Goal: Entertainment & Leisure: Consume media (video, audio)

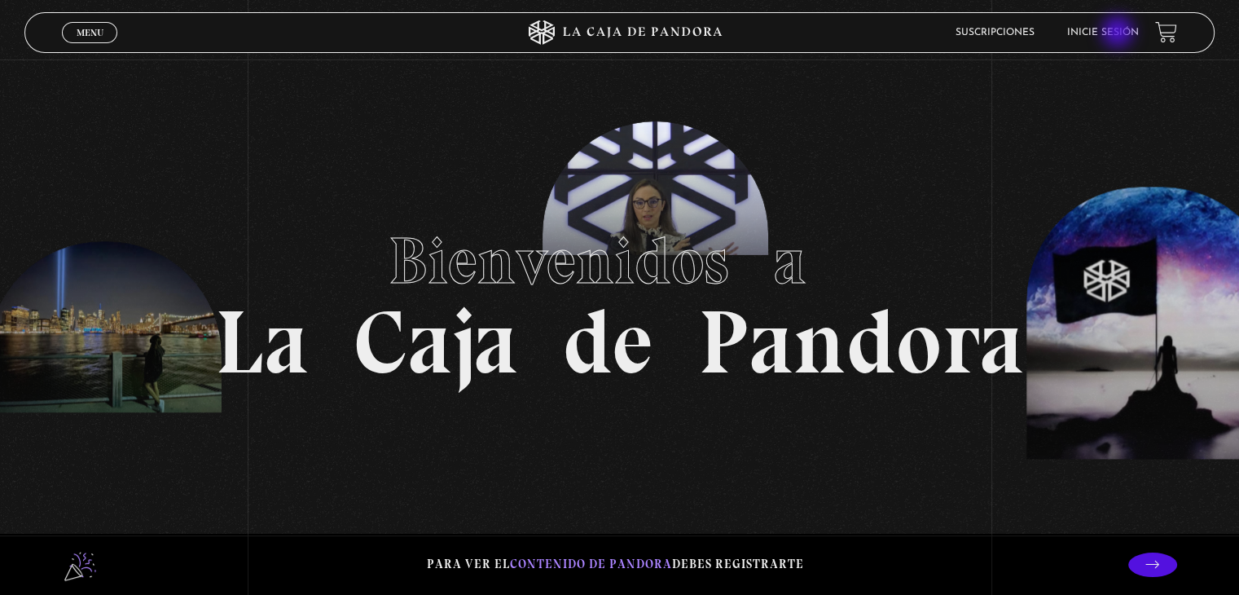
click at [1119, 33] on link "Inicie sesión" at bounding box center [1103, 33] width 72 height 10
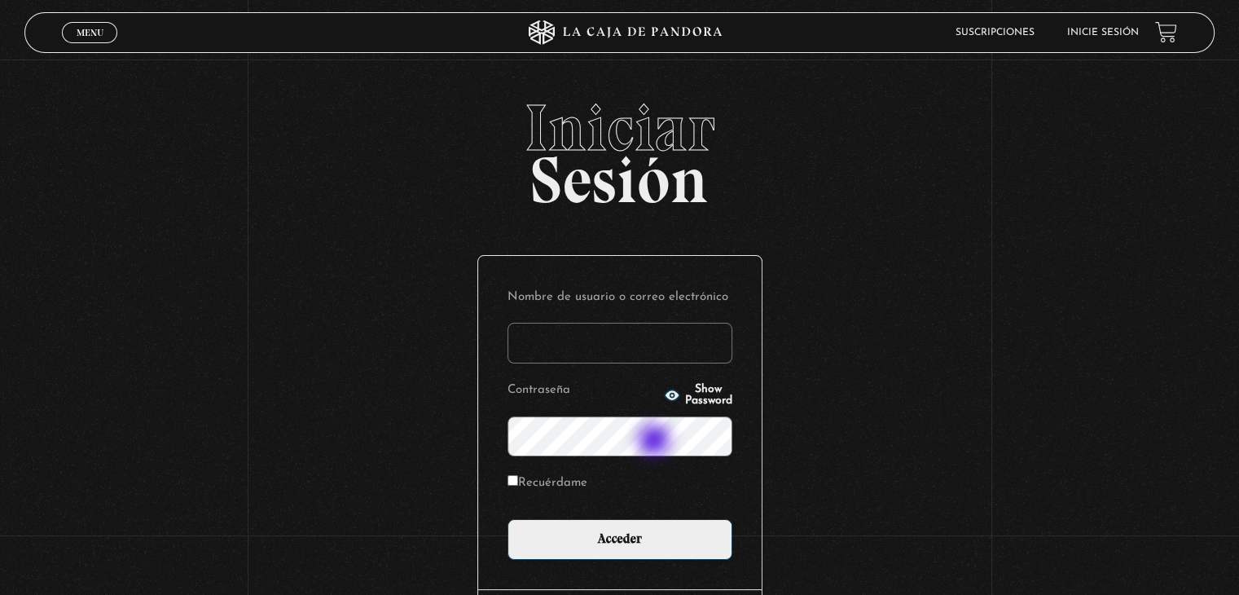
type input "[EMAIL_ADDRESS][DOMAIN_NAME]"
click at [703, 392] on span "Show Password" at bounding box center [708, 395] width 47 height 23
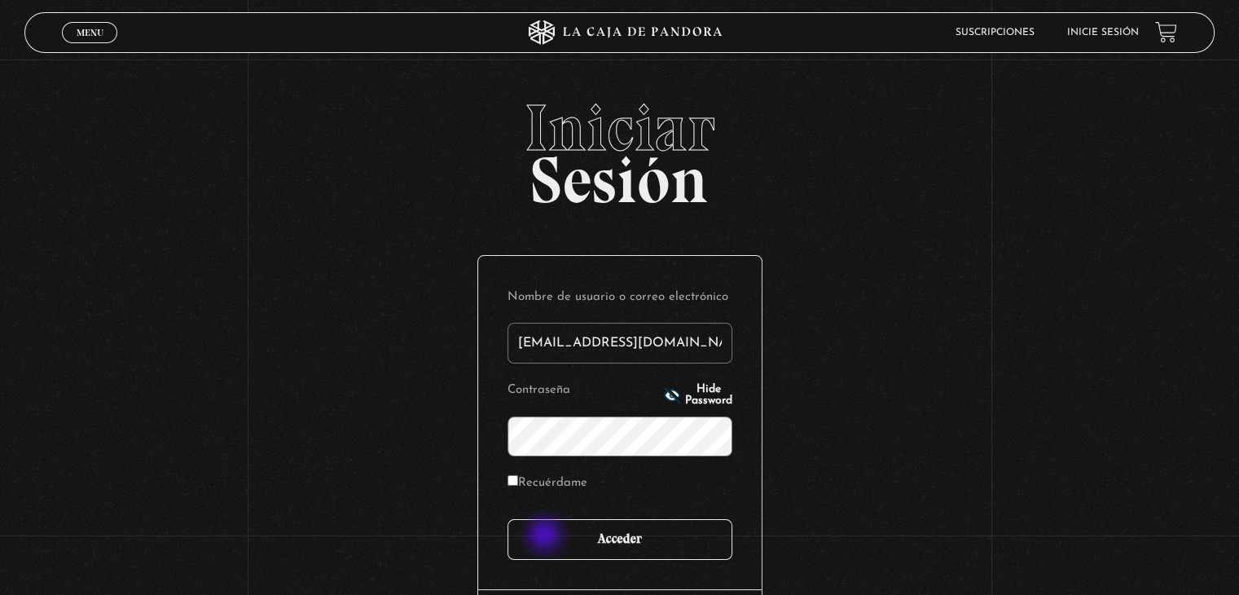
click at [546, 536] on input "Acceder" at bounding box center [619, 539] width 225 height 41
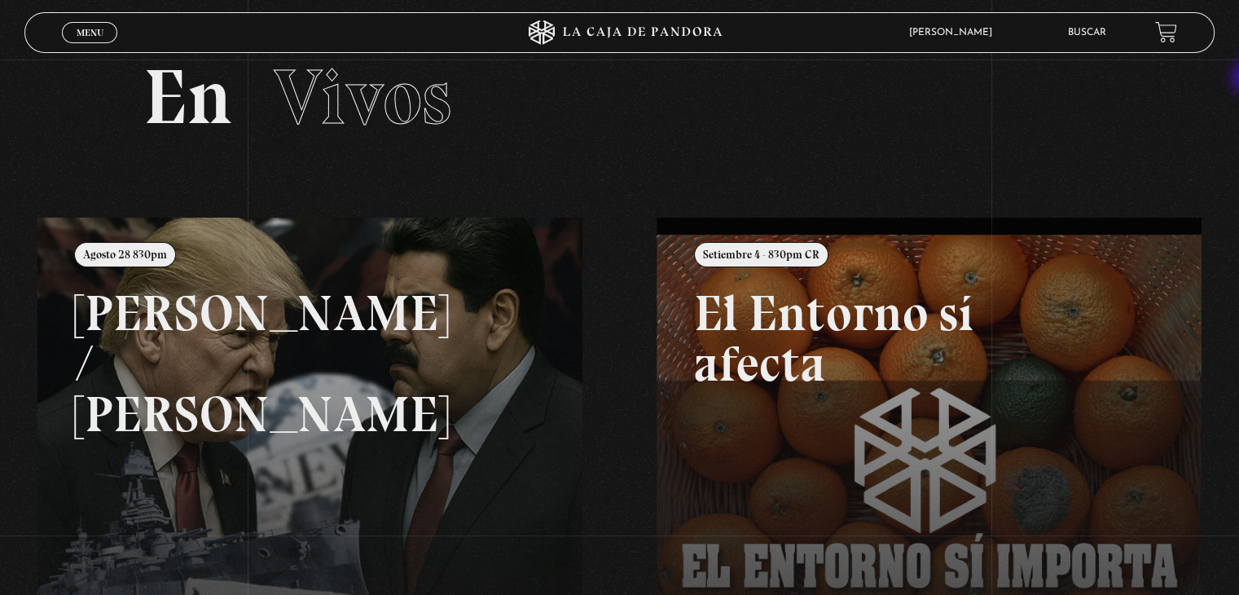
scroll to position [30, 0]
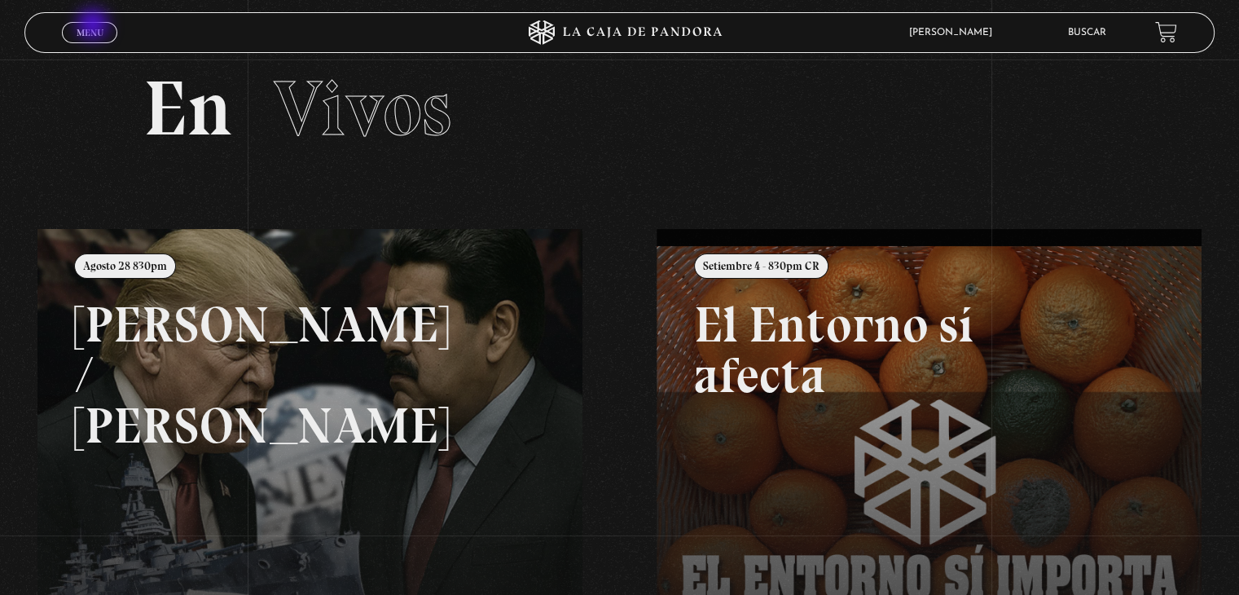
click at [94, 28] on span "Menu" at bounding box center [90, 33] width 27 height 10
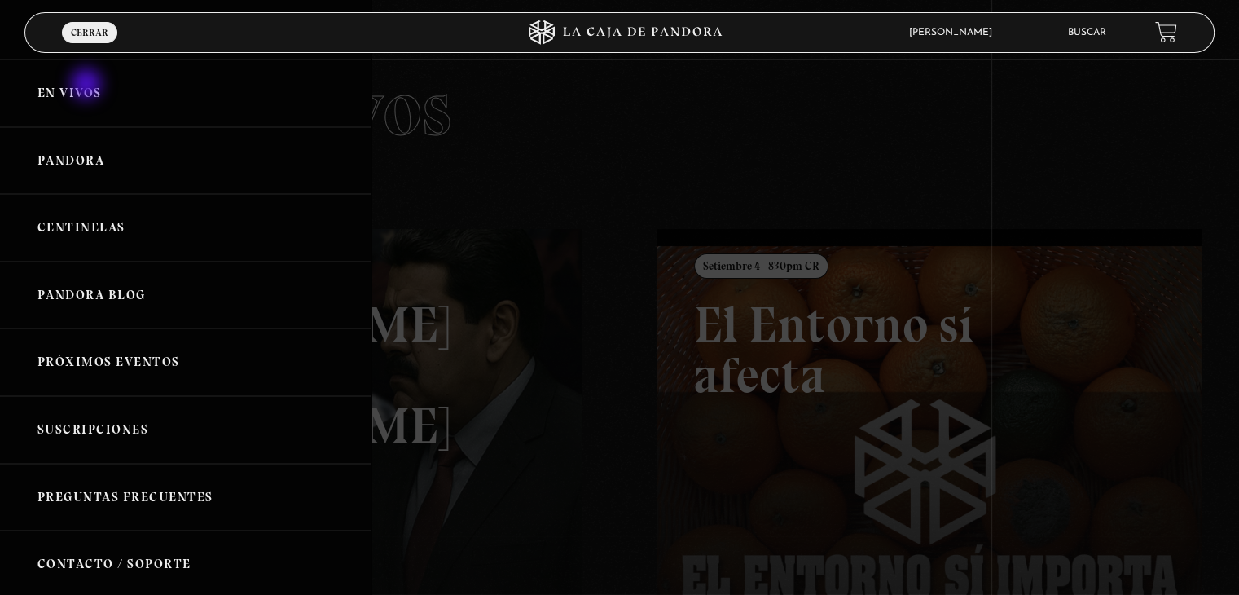
click at [88, 86] on link "En vivos" at bounding box center [185, 93] width 371 height 68
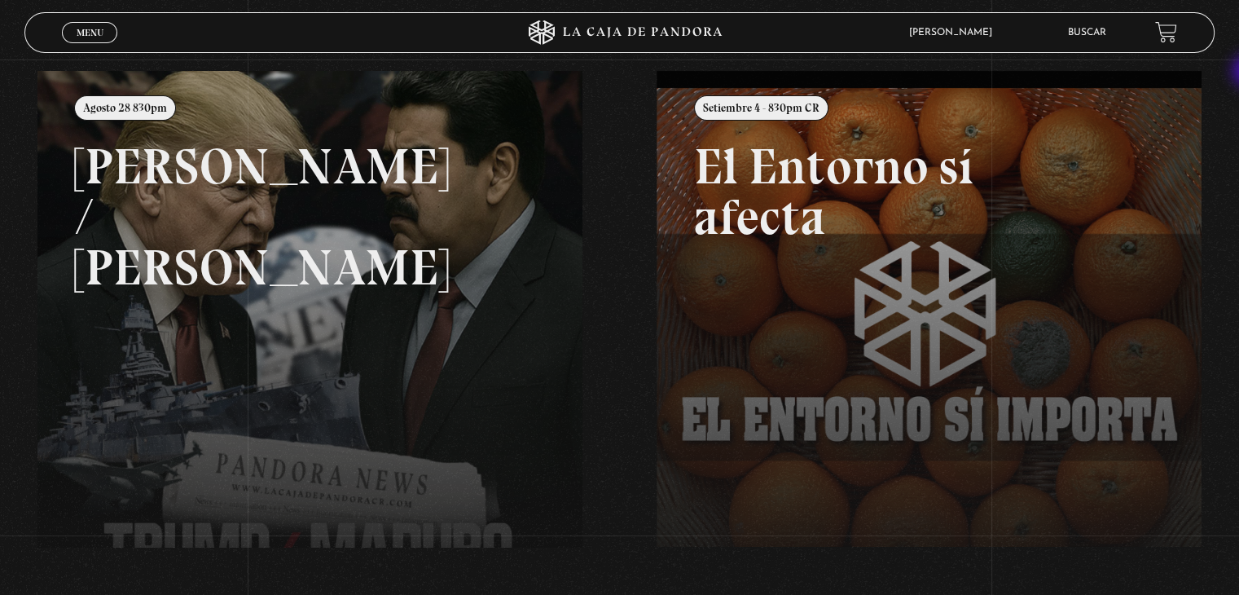
scroll to position [194, 0]
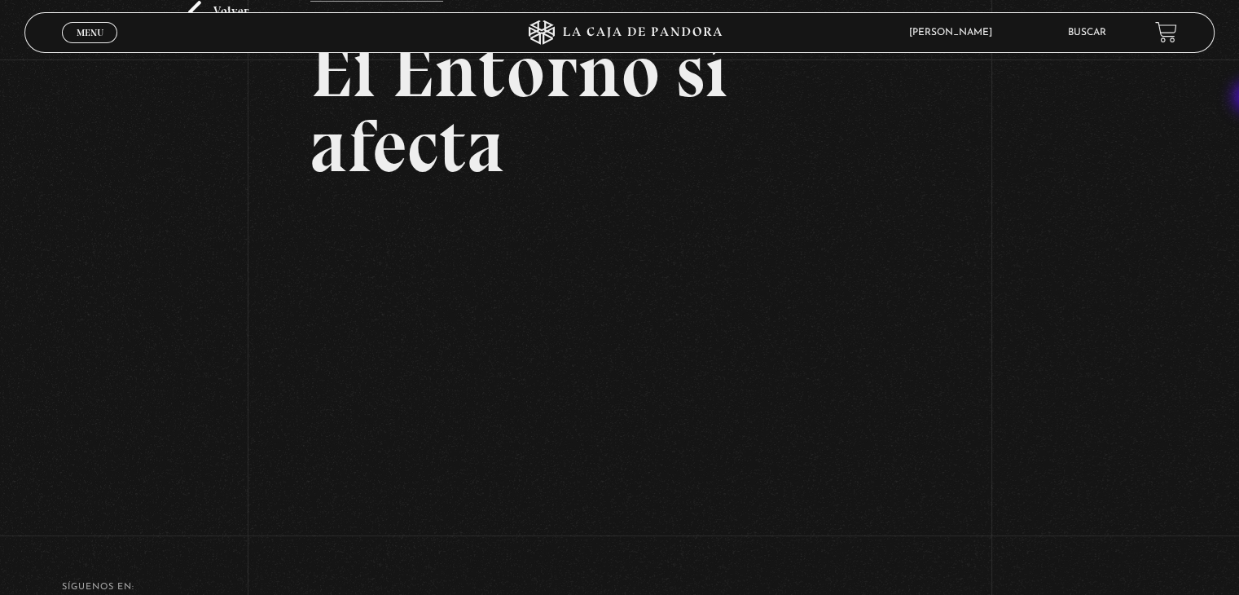
scroll to position [140, 0]
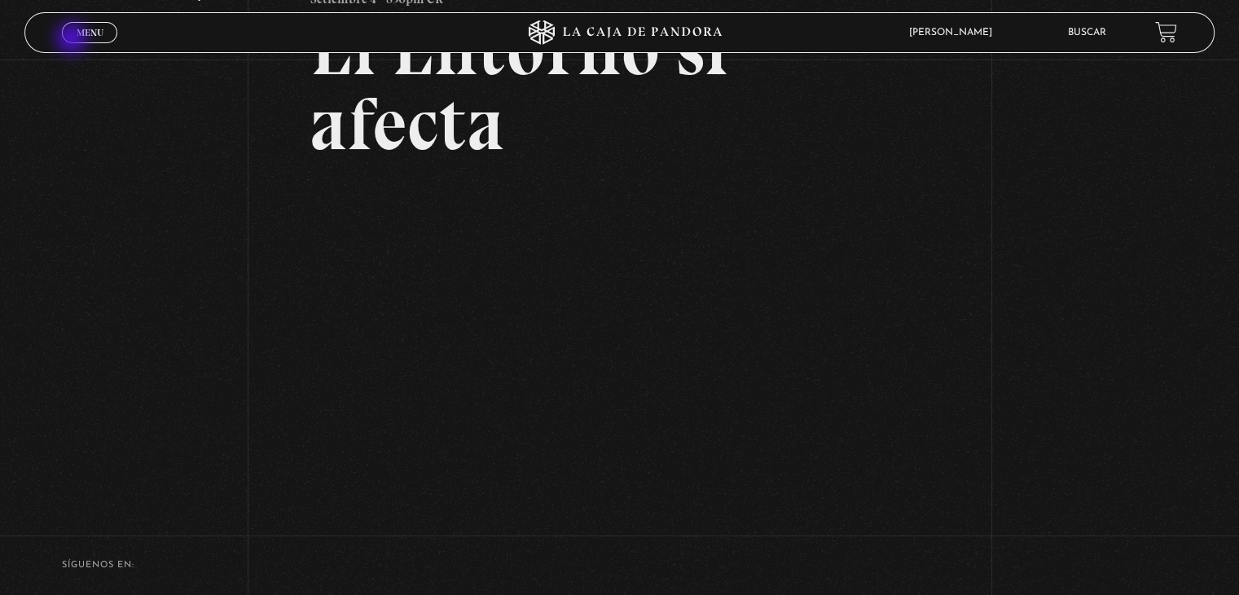
click at [73, 40] on link "Menu Cerrar" at bounding box center [89, 32] width 55 height 21
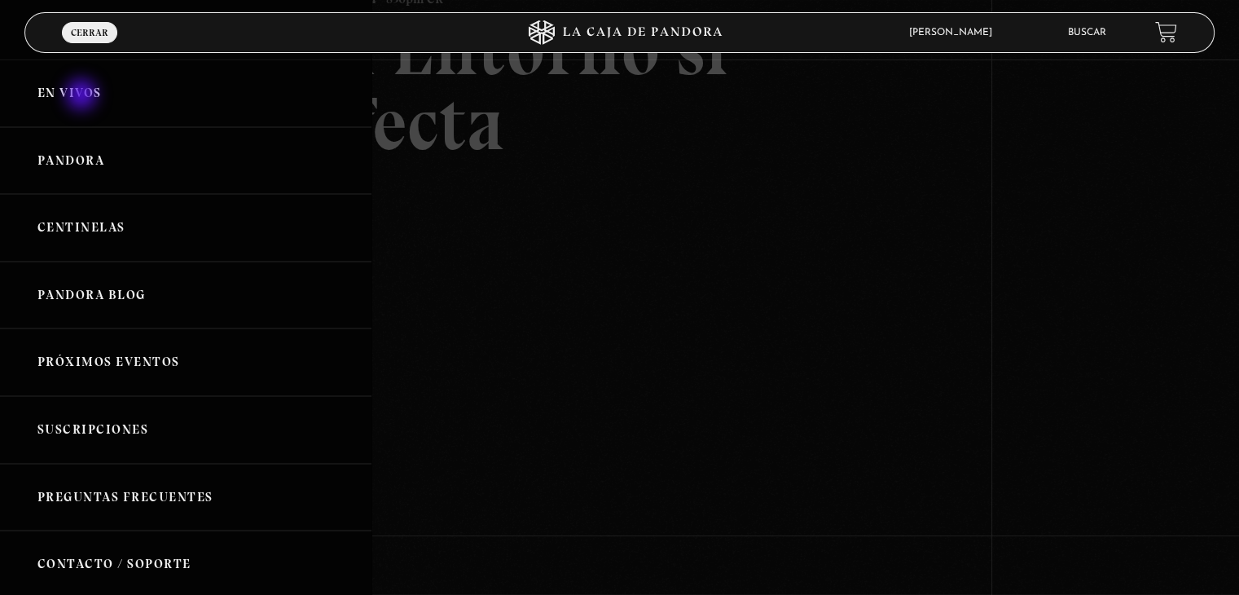
click at [83, 96] on link "En vivos" at bounding box center [185, 93] width 371 height 68
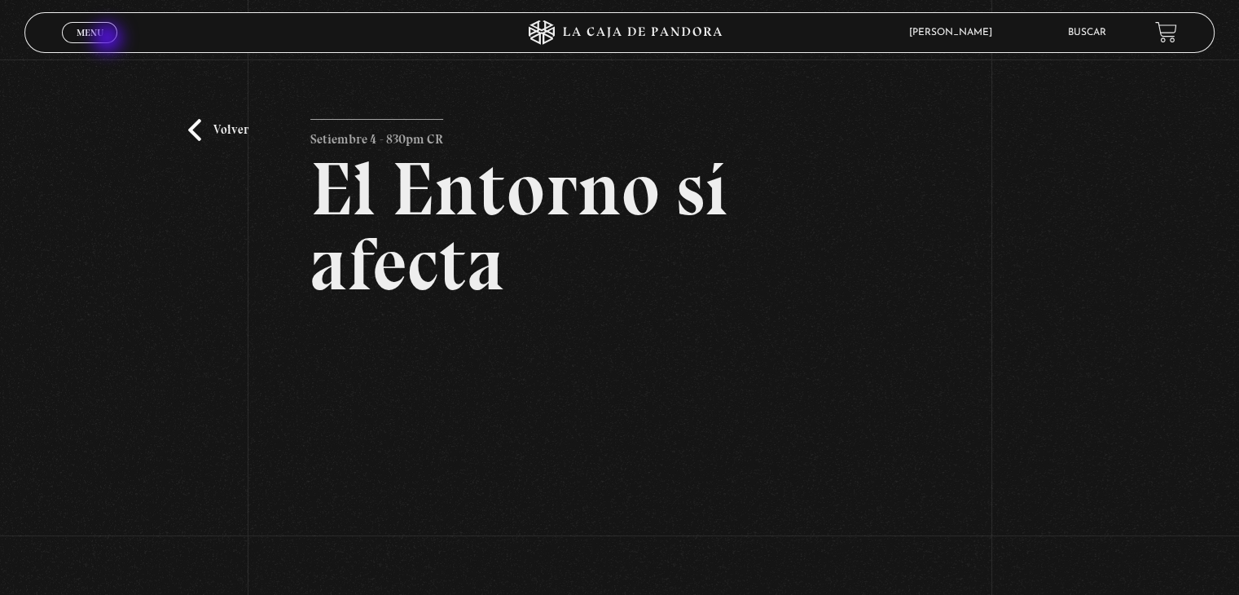
click at [109, 40] on link "Menu Cerrar" at bounding box center [89, 32] width 55 height 21
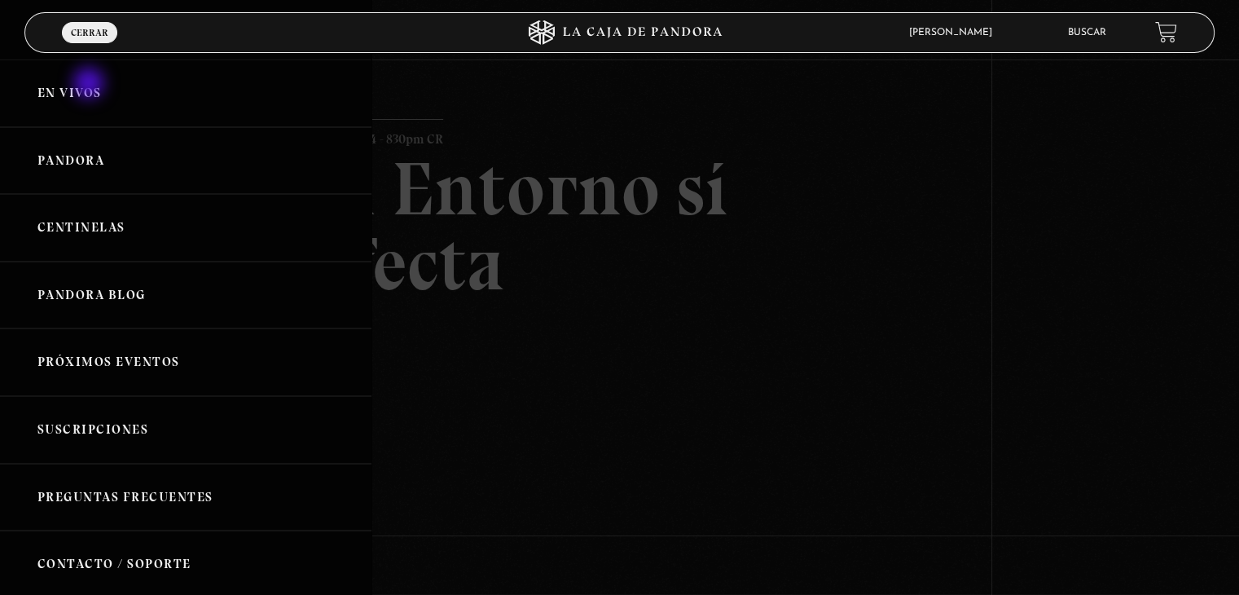
click at [90, 85] on link "En vivos" at bounding box center [185, 93] width 371 height 68
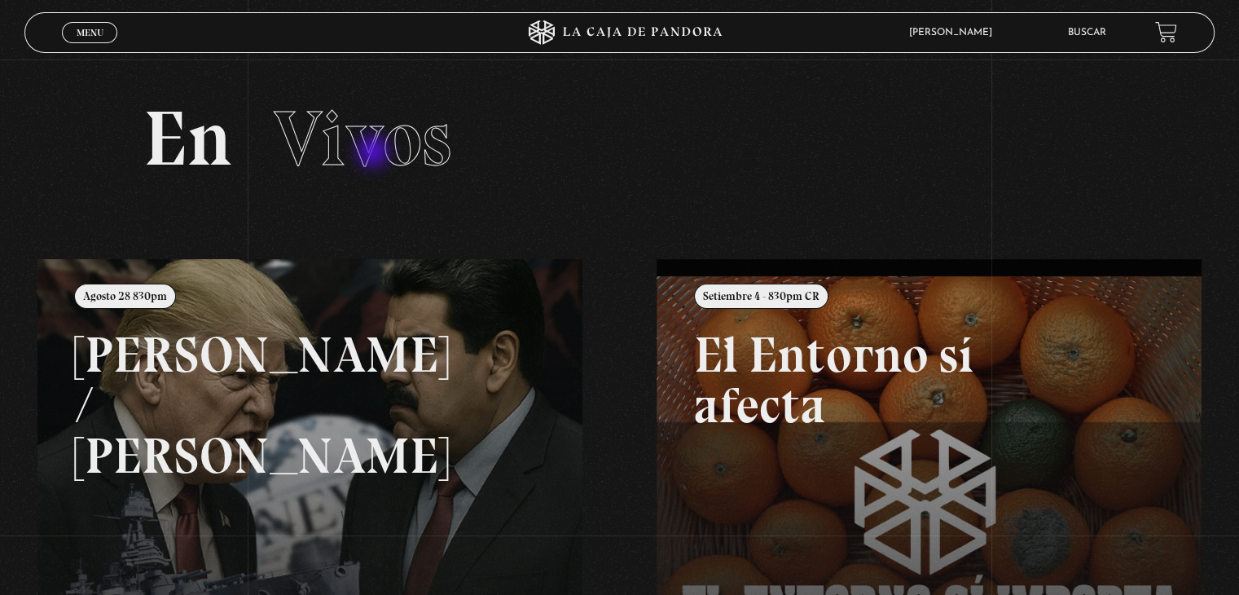
click at [375, 153] on span "Vivos" at bounding box center [363, 138] width 178 height 93
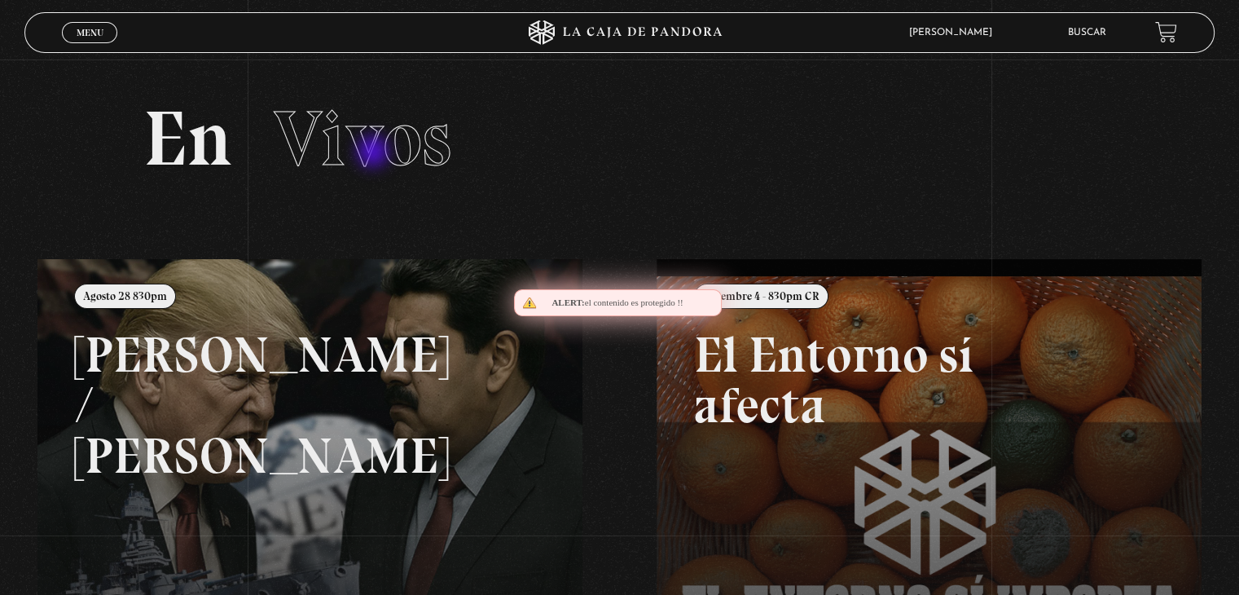
click at [375, 153] on span "Vivos" at bounding box center [363, 138] width 178 height 93
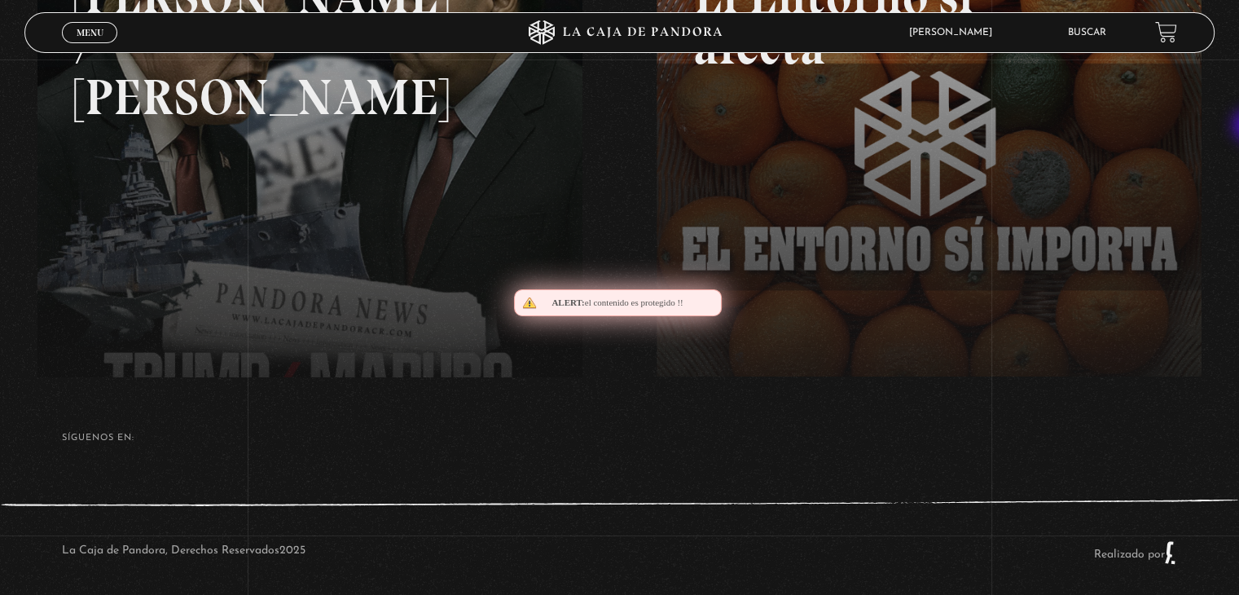
scroll to position [368, 0]
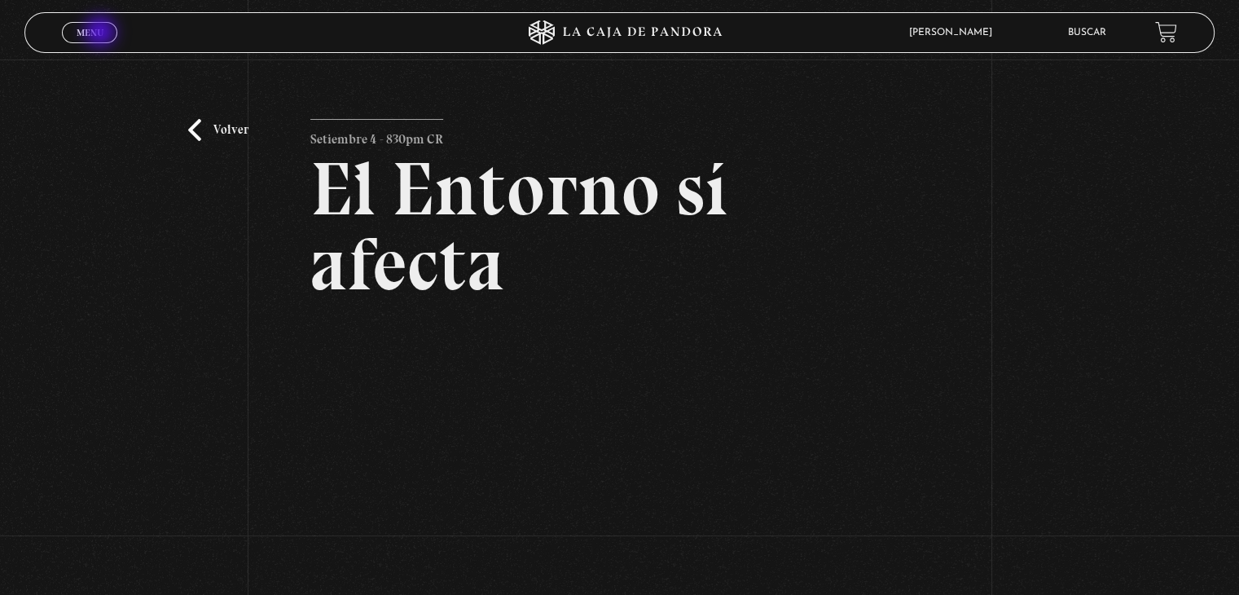
click at [102, 33] on span "Menu" at bounding box center [90, 33] width 27 height 10
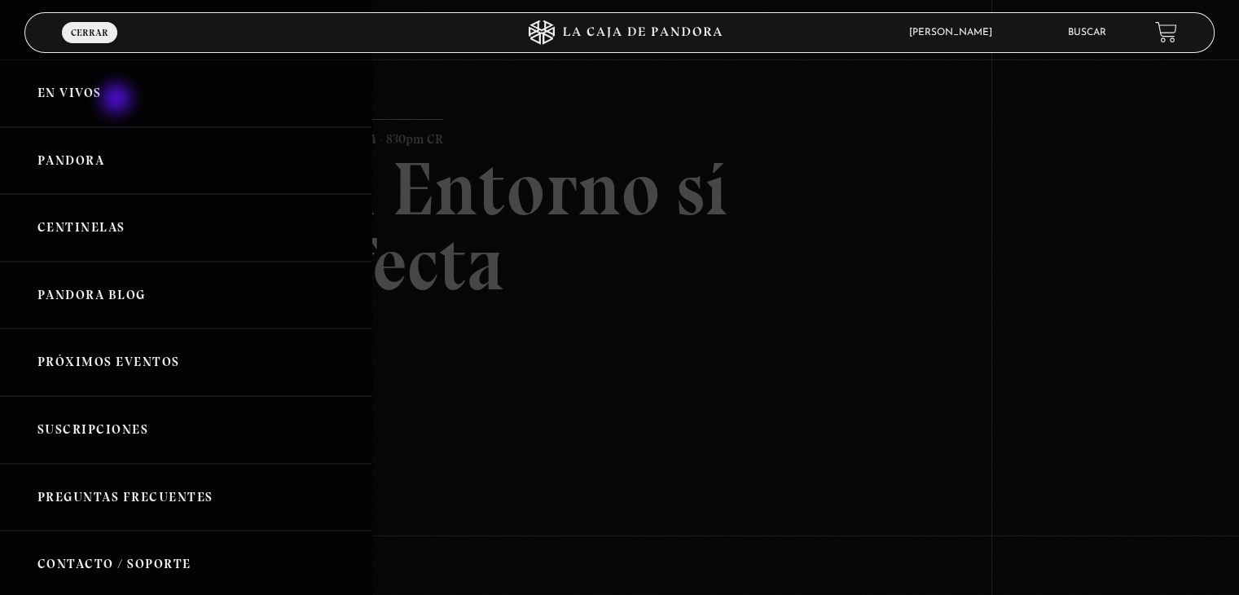
click at [118, 100] on link "En vivos" at bounding box center [185, 93] width 371 height 68
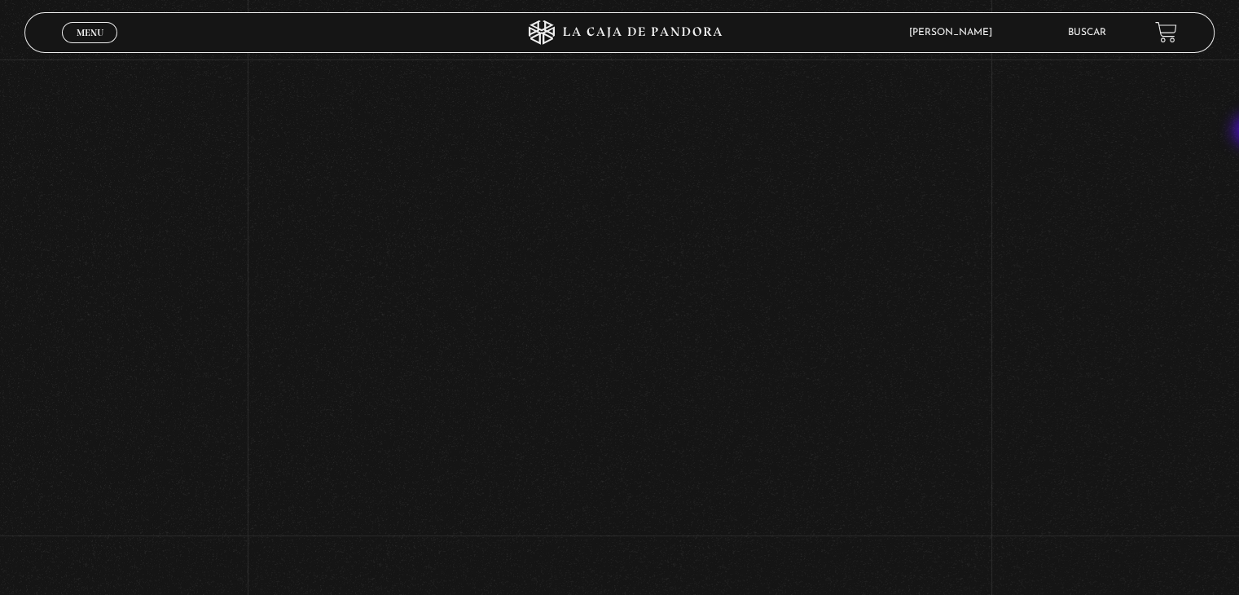
scroll to position [389, 0]
drag, startPoint x: 1223, startPoint y: 222, endPoint x: 1222, endPoint y: 235, distance: 13.1
click at [1222, 235] on div "Volver Setiembre 4 - 830pm CR El Entorno sí afecta" at bounding box center [619, 165] width 1239 height 991
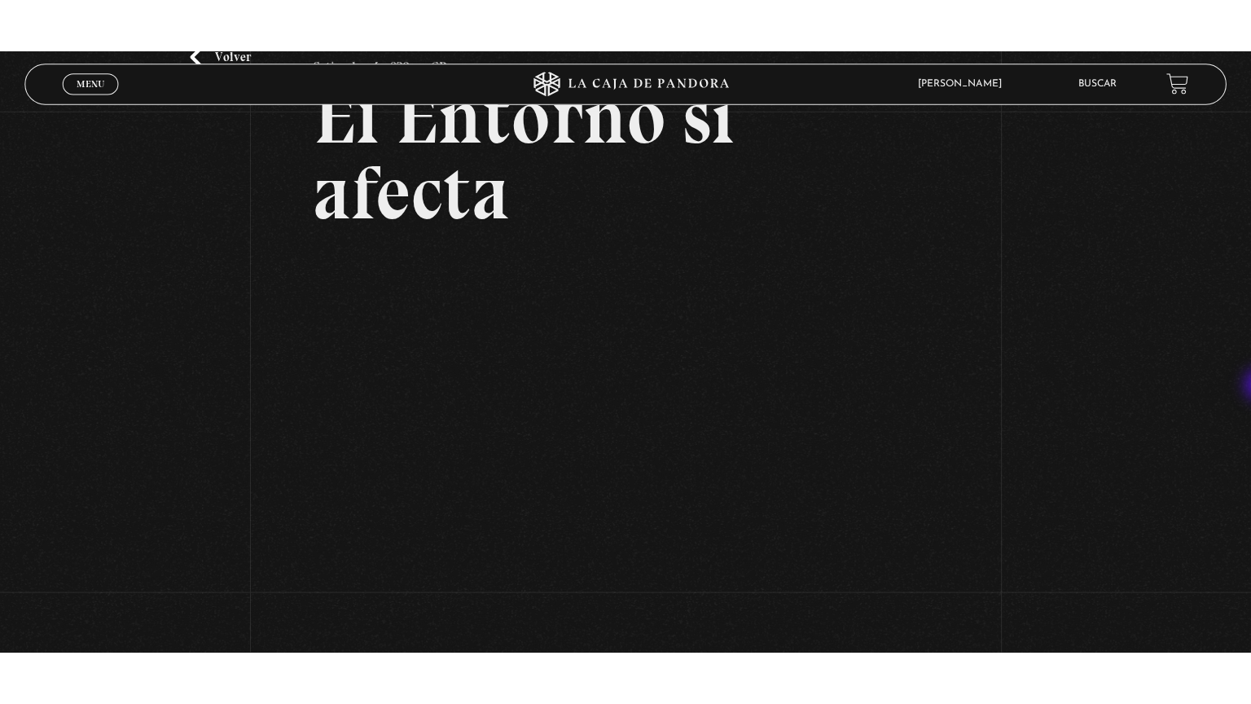
scroll to position [123, 0]
